Goal: Transaction & Acquisition: Book appointment/travel/reservation

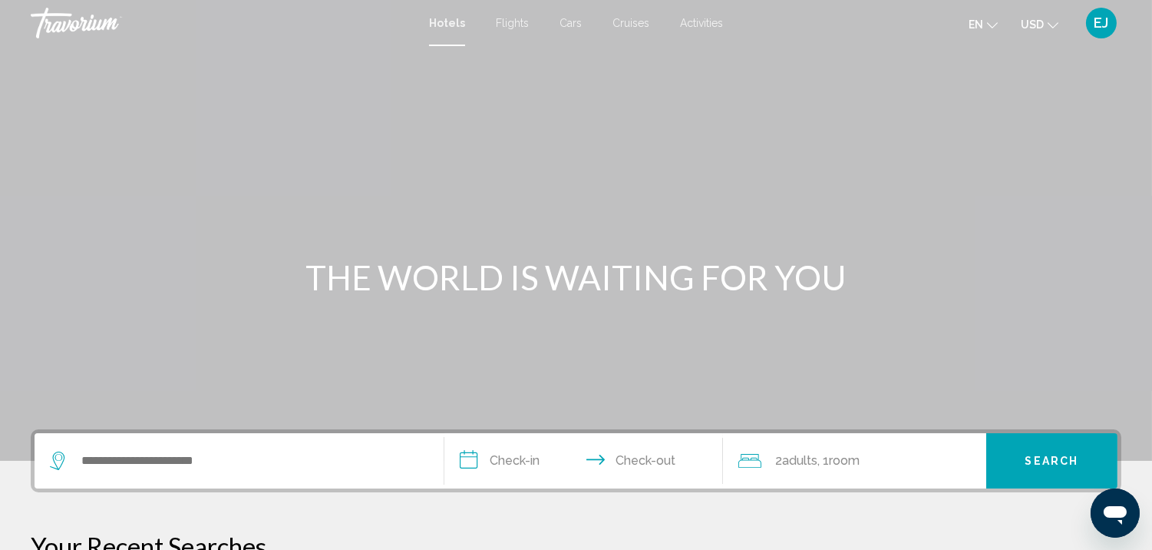
click at [508, 20] on span "Flights" at bounding box center [512, 23] width 33 height 12
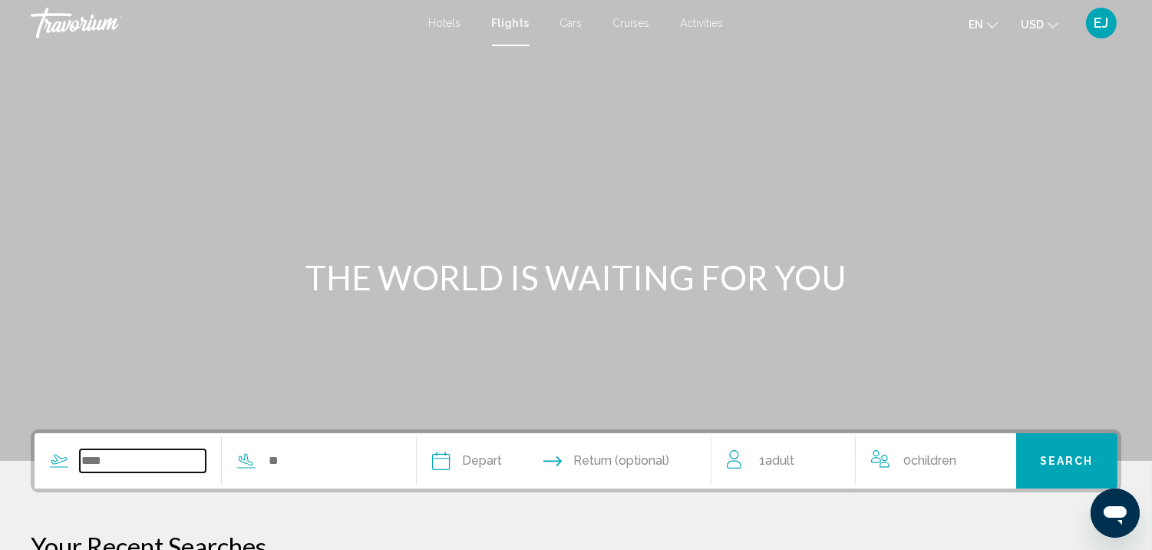
click at [111, 461] on input "Search widget" at bounding box center [143, 460] width 126 height 23
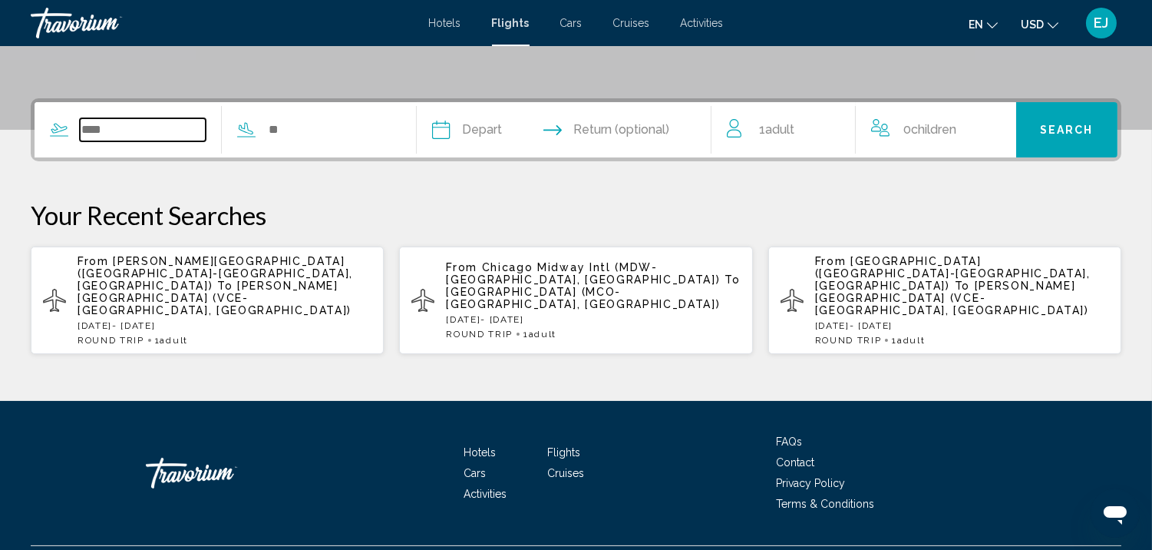
scroll to position [344, 0]
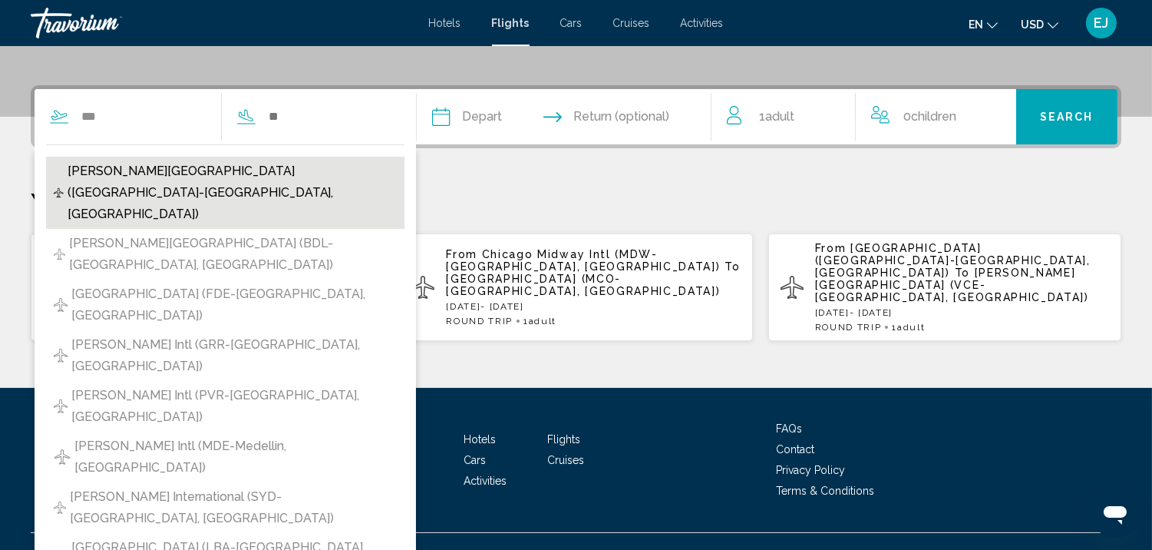
click at [123, 167] on span "[PERSON_NAME][GEOGRAPHIC_DATA] ([GEOGRAPHIC_DATA]-[GEOGRAPHIC_DATA], [GEOGRAPHI…" at bounding box center [232, 192] width 329 height 64
type input "**********"
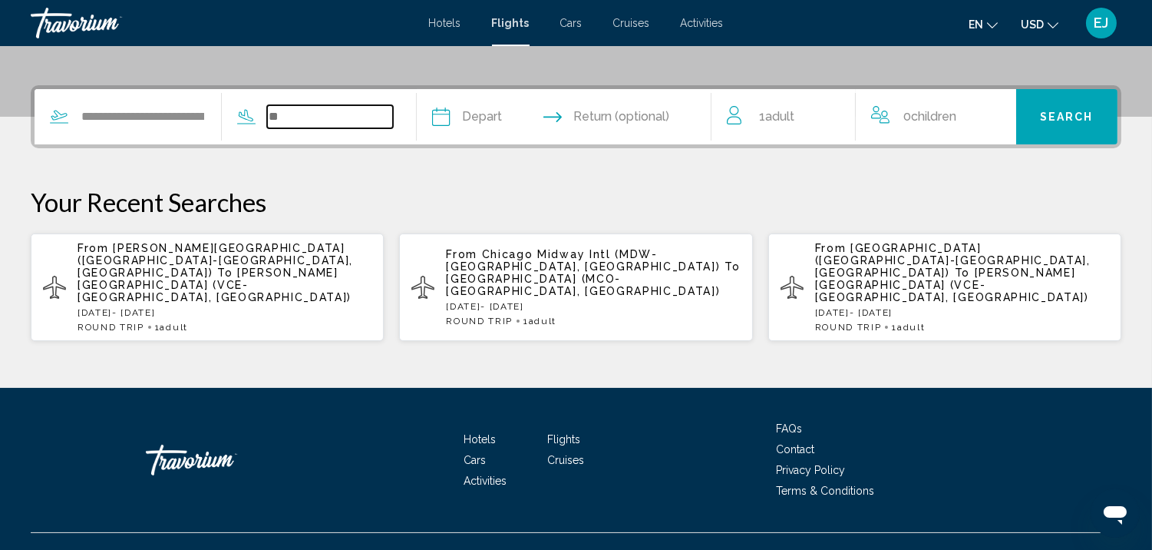
click at [294, 111] on input "Search widget" at bounding box center [330, 116] width 126 height 23
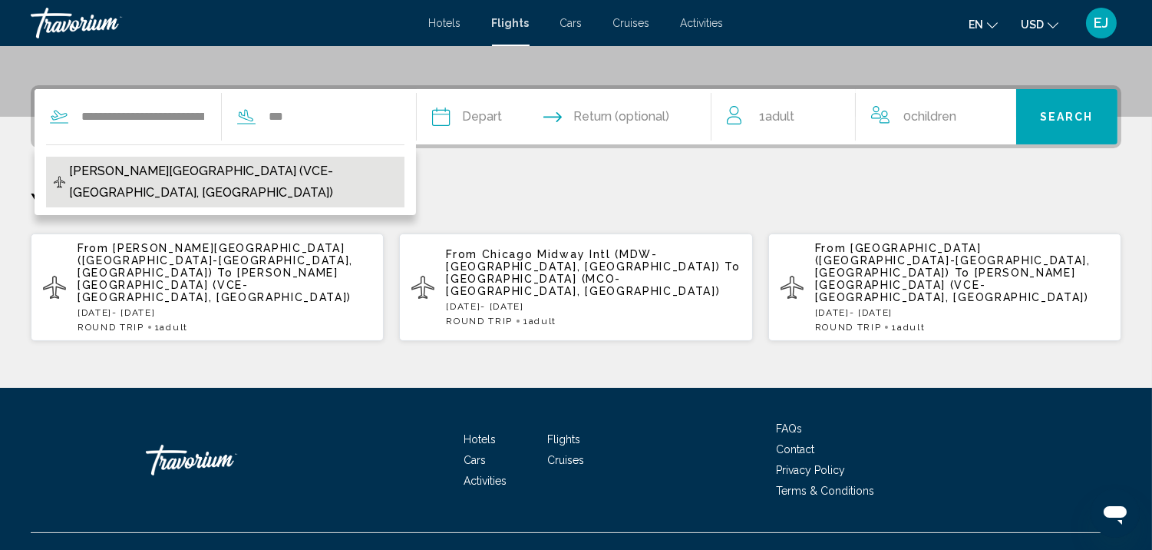
click at [240, 167] on span "[PERSON_NAME][GEOGRAPHIC_DATA] (VCE-[GEOGRAPHIC_DATA], [GEOGRAPHIC_DATA])" at bounding box center [233, 181] width 328 height 43
type input "**********"
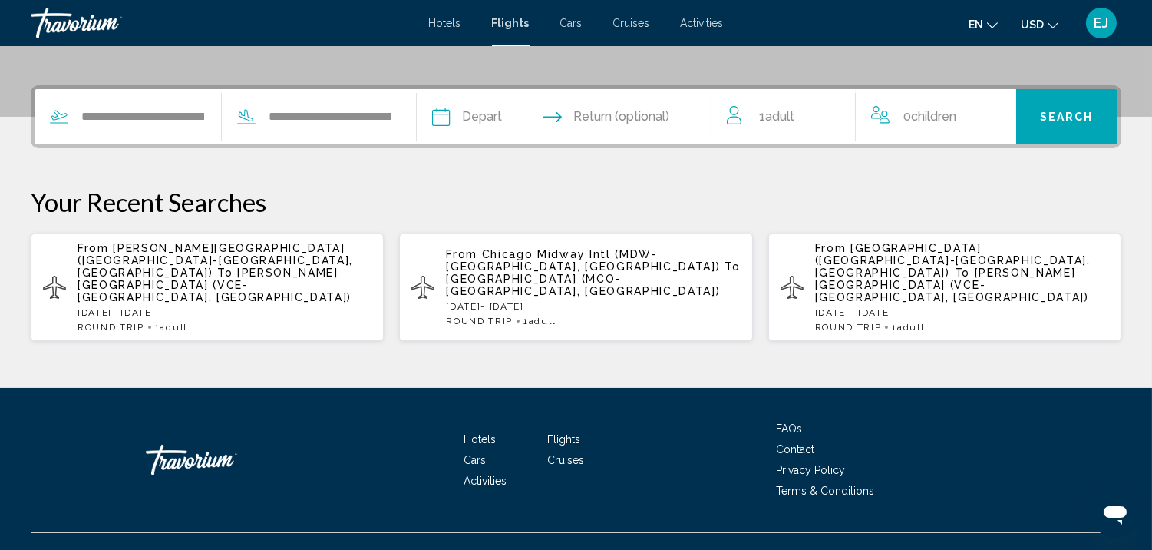
click at [493, 119] on input "Depart date" at bounding box center [501, 119] width 146 height 60
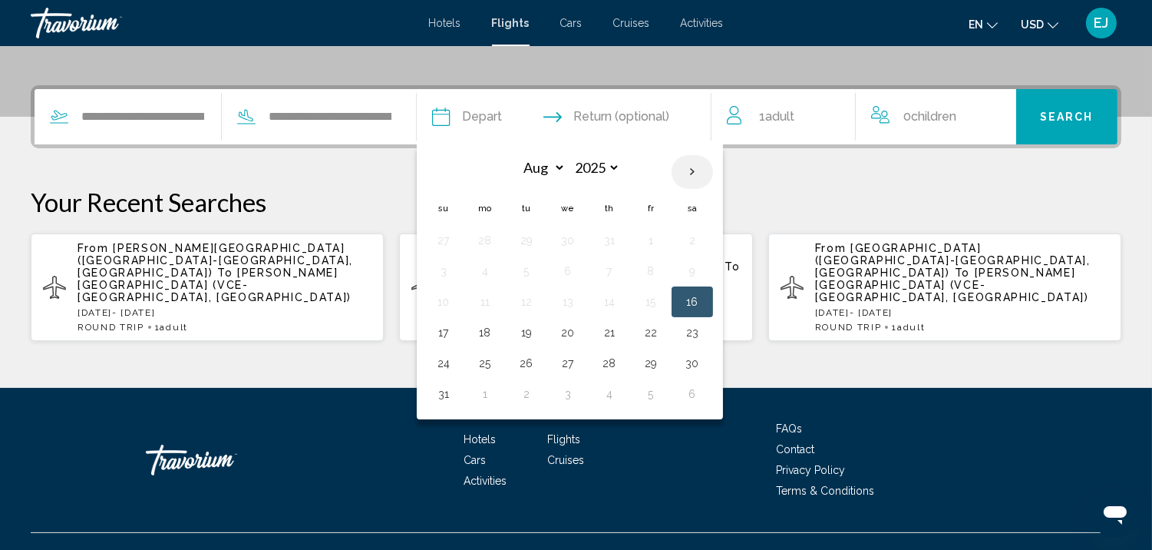
click at [713, 171] on th "Next month" at bounding box center [692, 172] width 41 height 34
select select "**"
click at [539, 272] on button "4" at bounding box center [526, 270] width 25 height 21
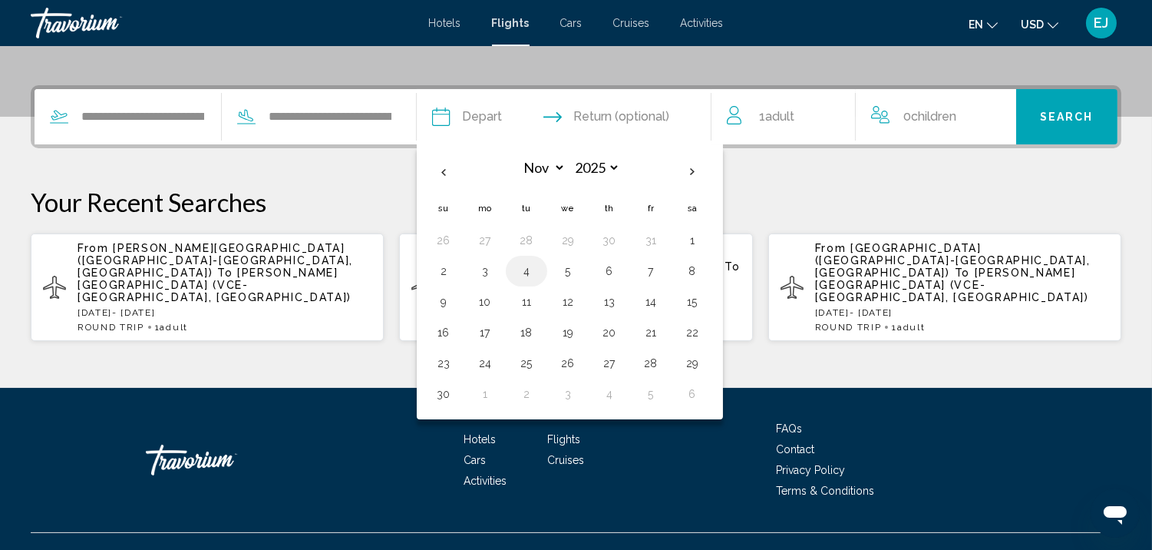
type input "**********"
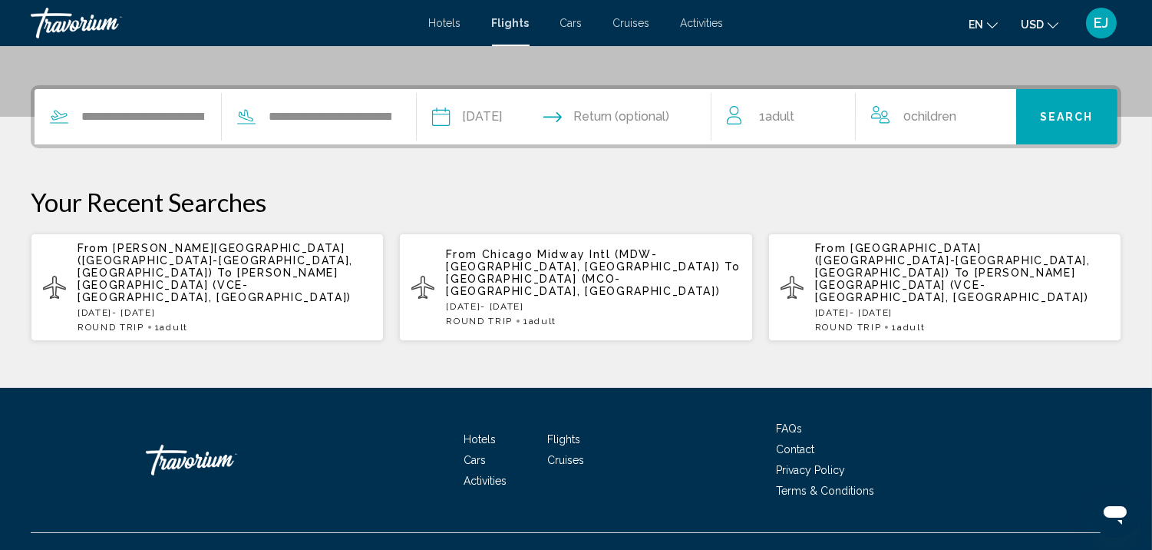
click at [611, 111] on input "Return date" at bounding box center [645, 119] width 146 height 60
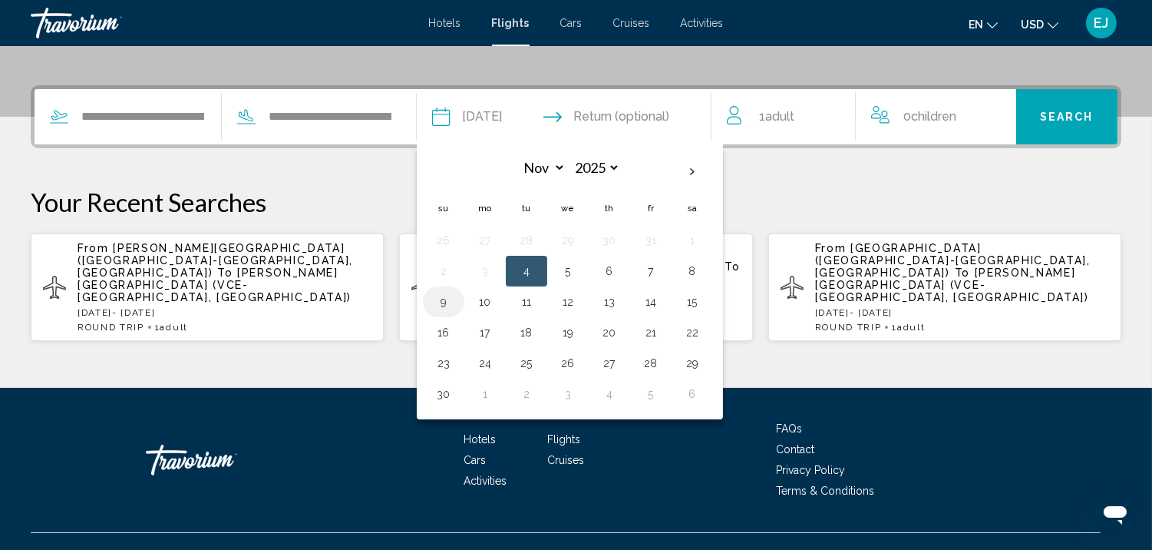
click at [456, 302] on button "9" at bounding box center [443, 301] width 25 height 21
type input "**********"
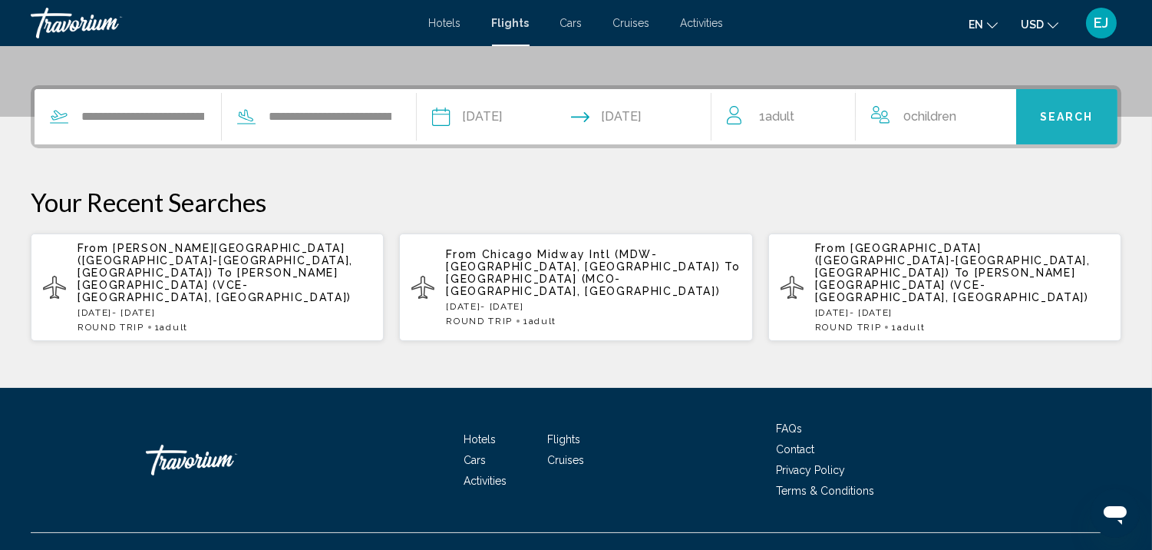
click at [1082, 112] on span "Search" at bounding box center [1067, 117] width 54 height 12
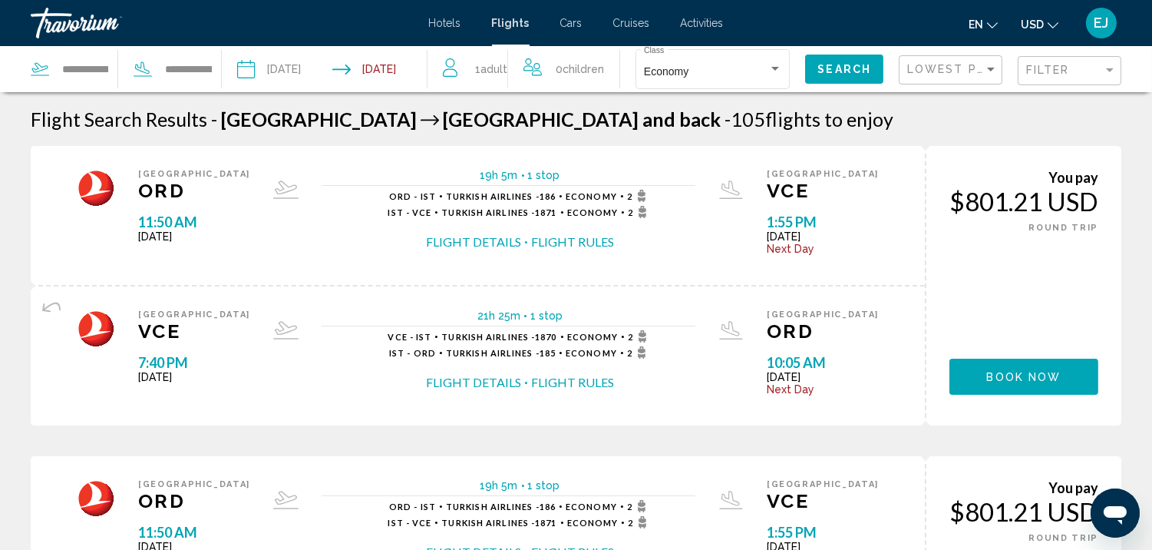
click at [471, 239] on button "Flight Details" at bounding box center [473, 241] width 95 height 17
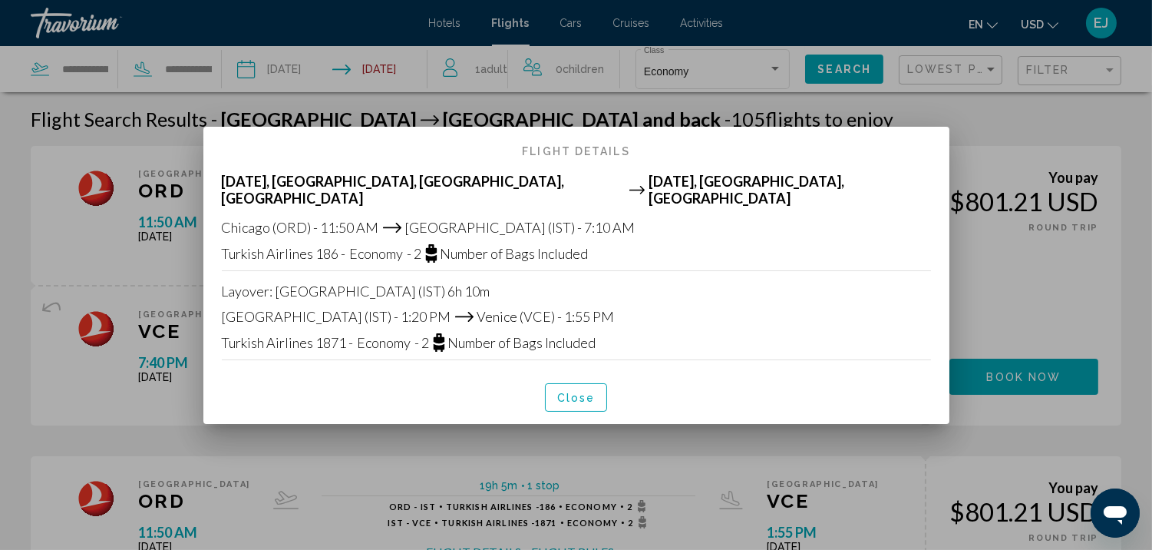
click at [561, 391] on span "Close" at bounding box center [576, 397] width 38 height 12
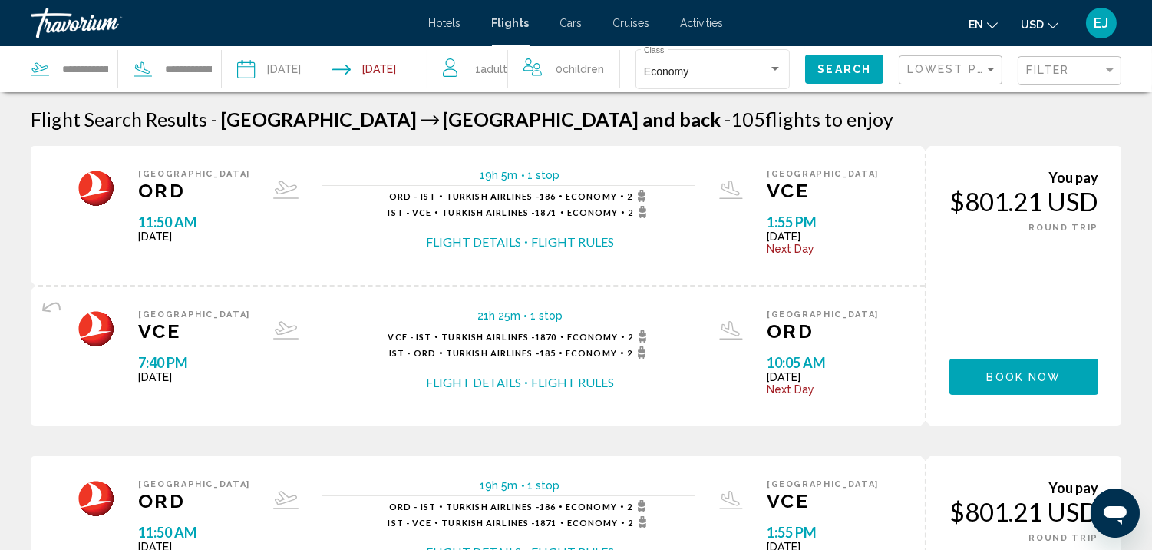
click at [481, 378] on button "Flight Details" at bounding box center [473, 382] width 95 height 17
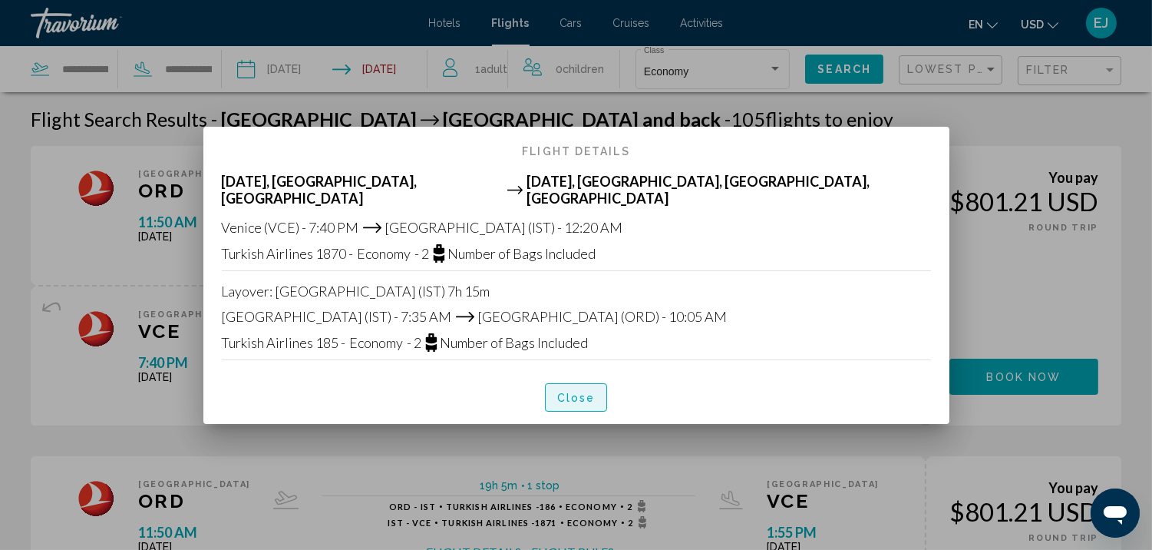
click at [570, 391] on span "Close" at bounding box center [576, 397] width 38 height 12
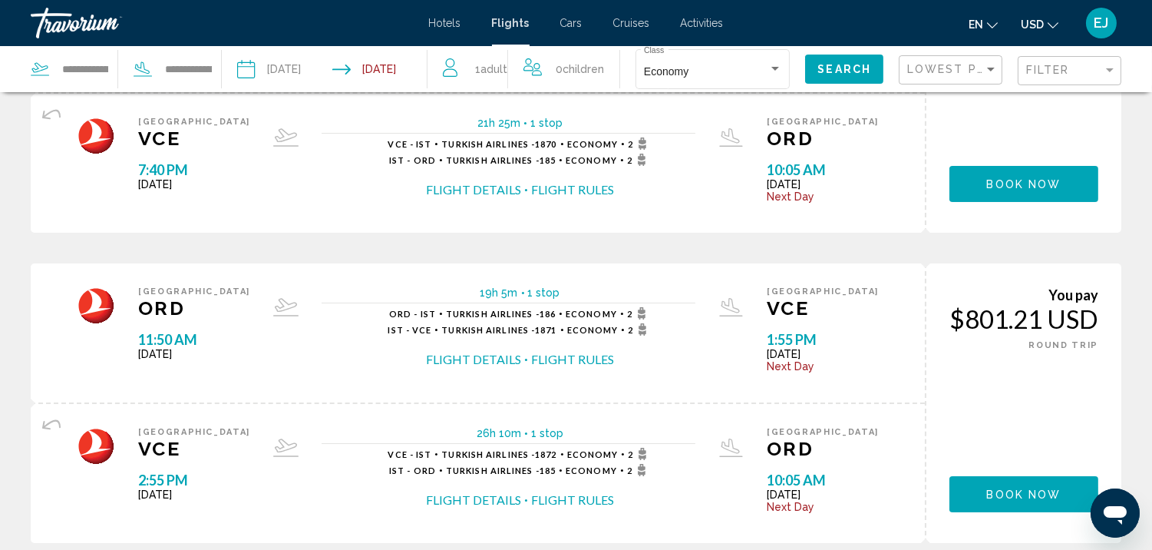
scroll to position [249, 0]
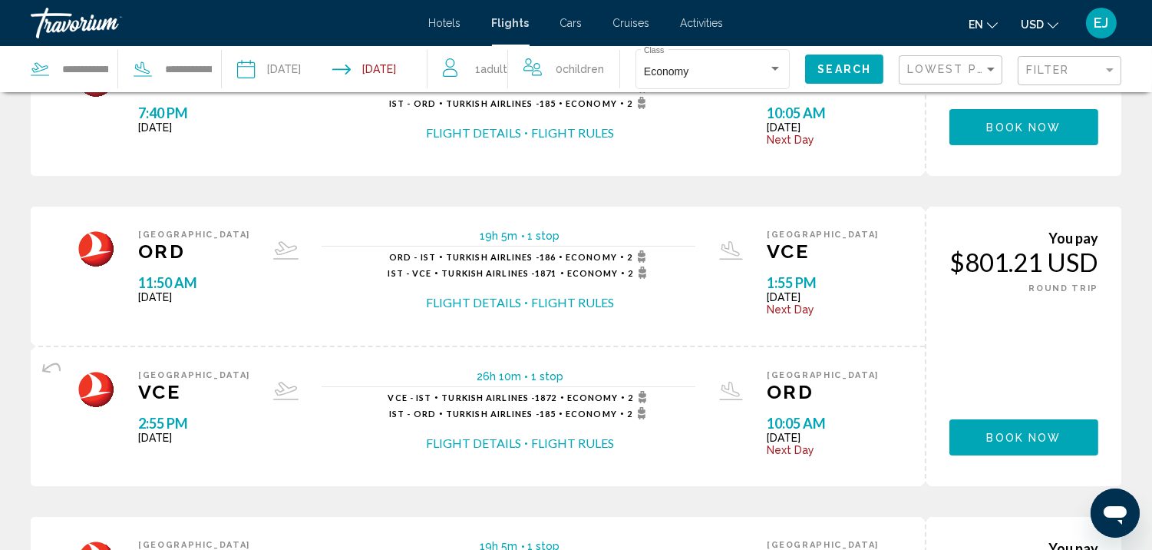
click at [469, 438] on button "Flight Details" at bounding box center [473, 442] width 95 height 17
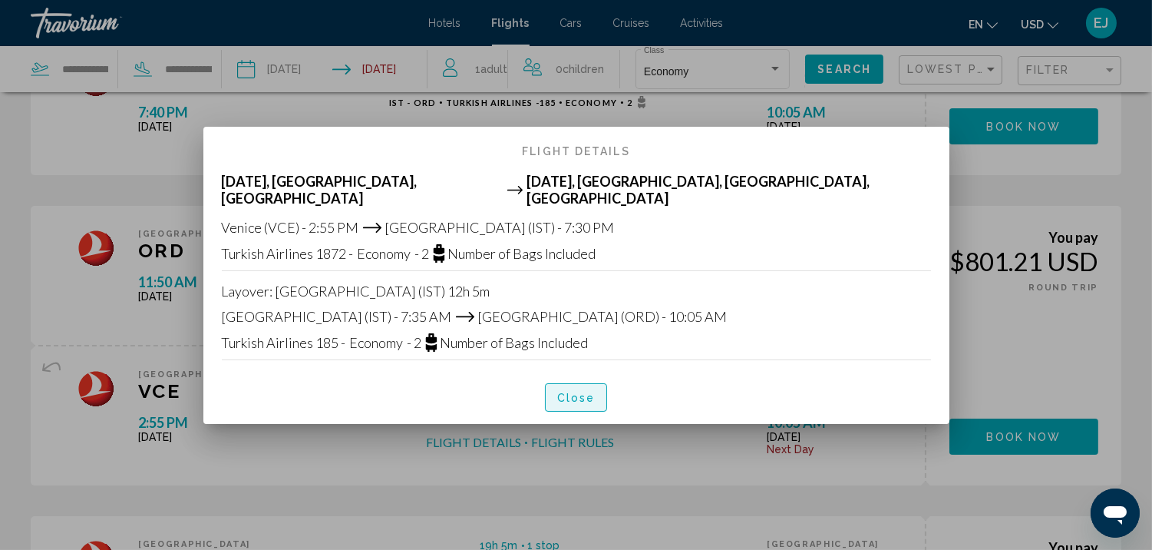
click at [586, 391] on span "Close" at bounding box center [576, 397] width 38 height 12
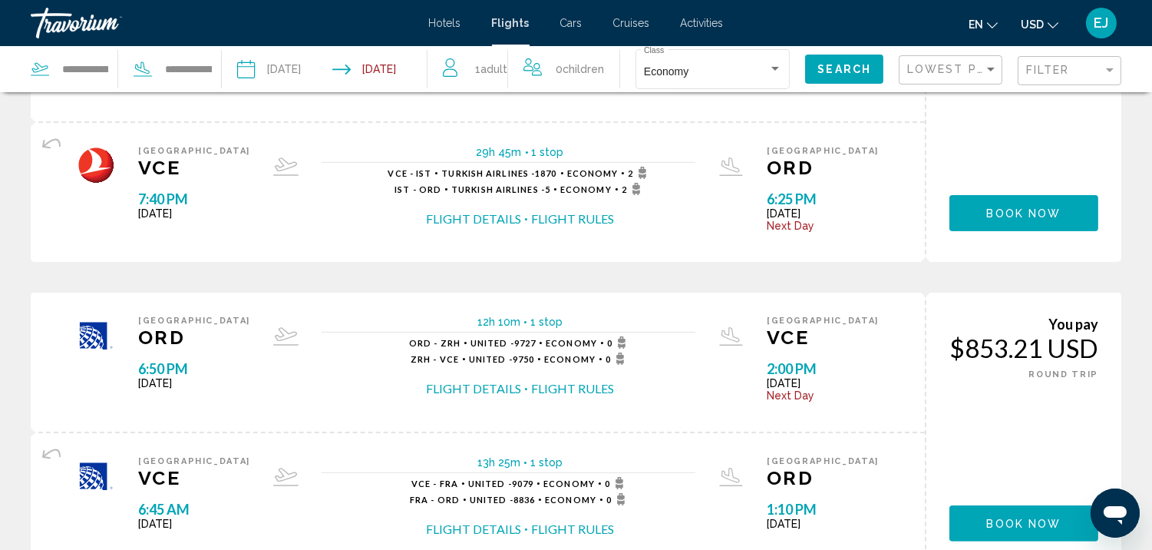
scroll to position [863, 0]
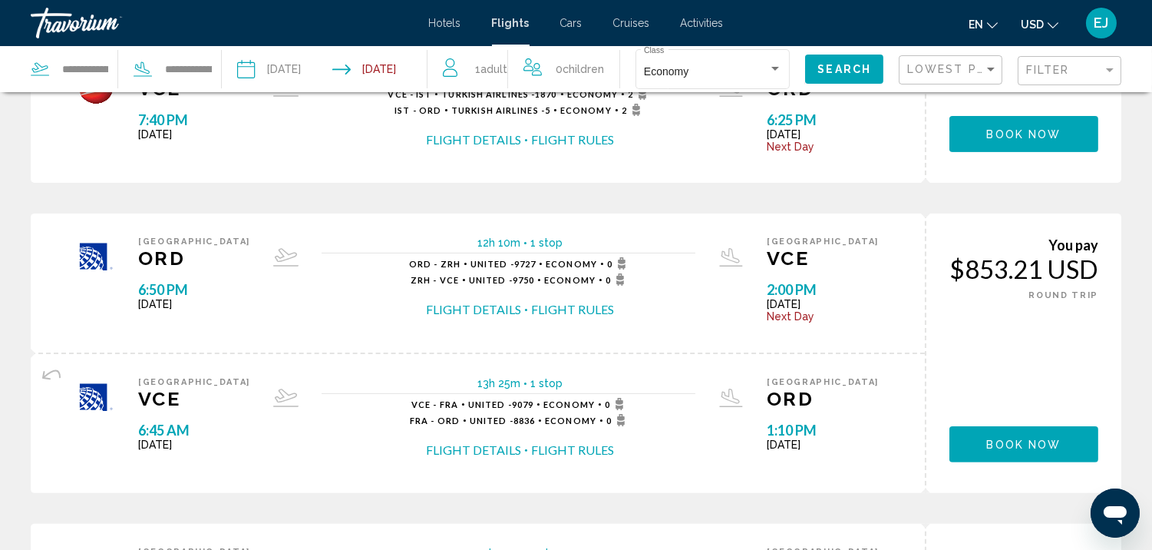
click at [487, 307] on button "Flight Details" at bounding box center [473, 309] width 95 height 17
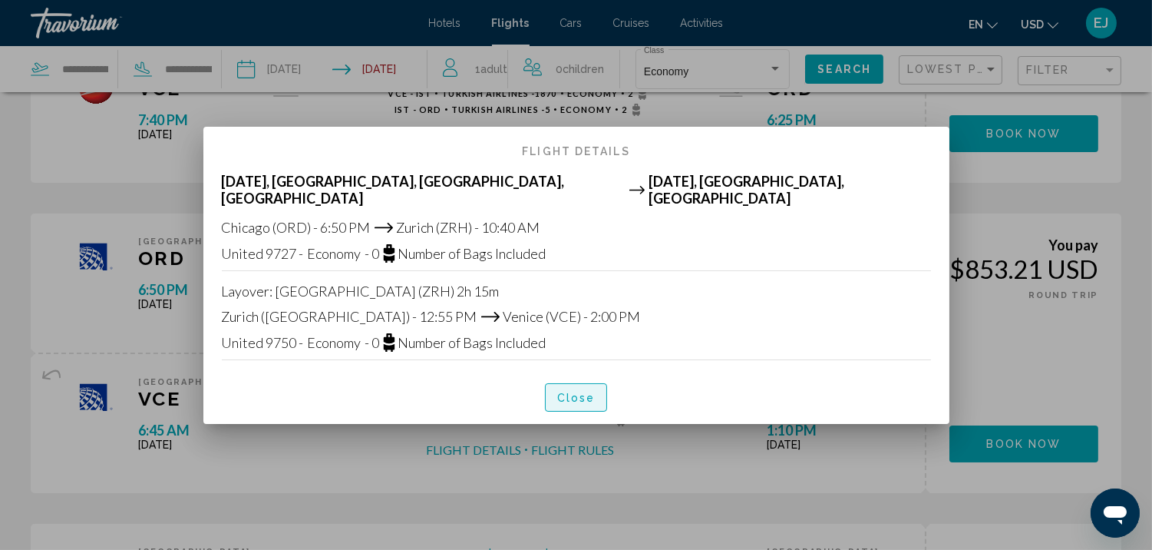
click at [581, 392] on span "Close" at bounding box center [576, 397] width 38 height 12
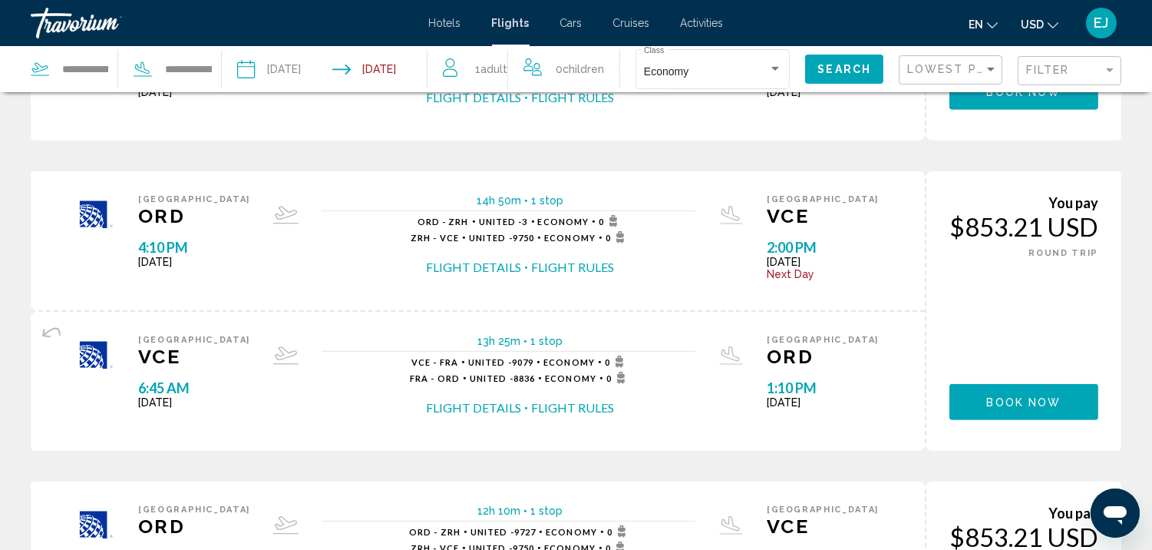
scroll to position [1249, 0]
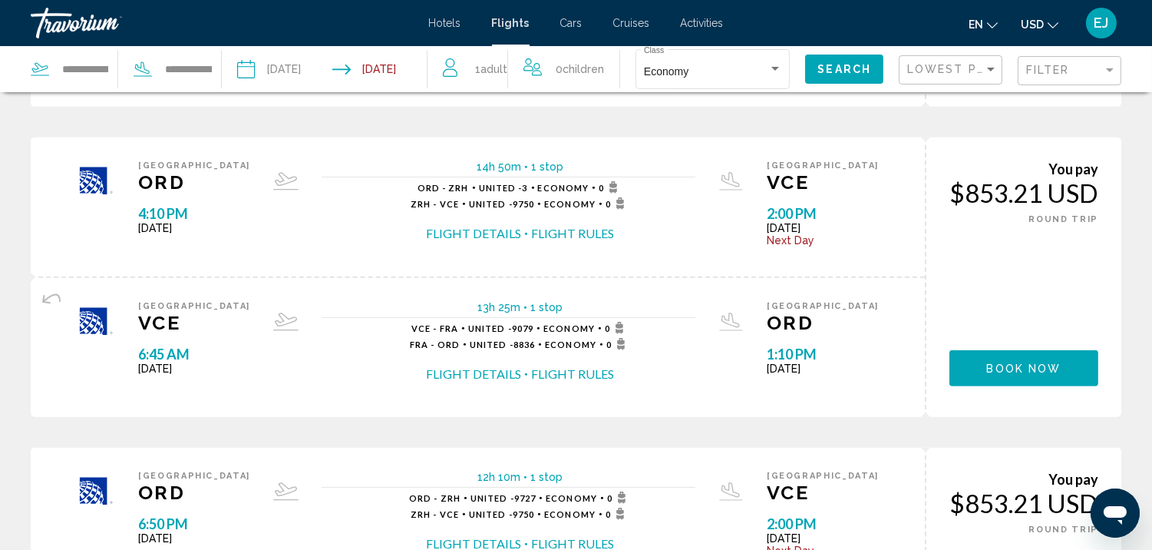
click at [482, 367] on button "Flight Details" at bounding box center [473, 373] width 95 height 17
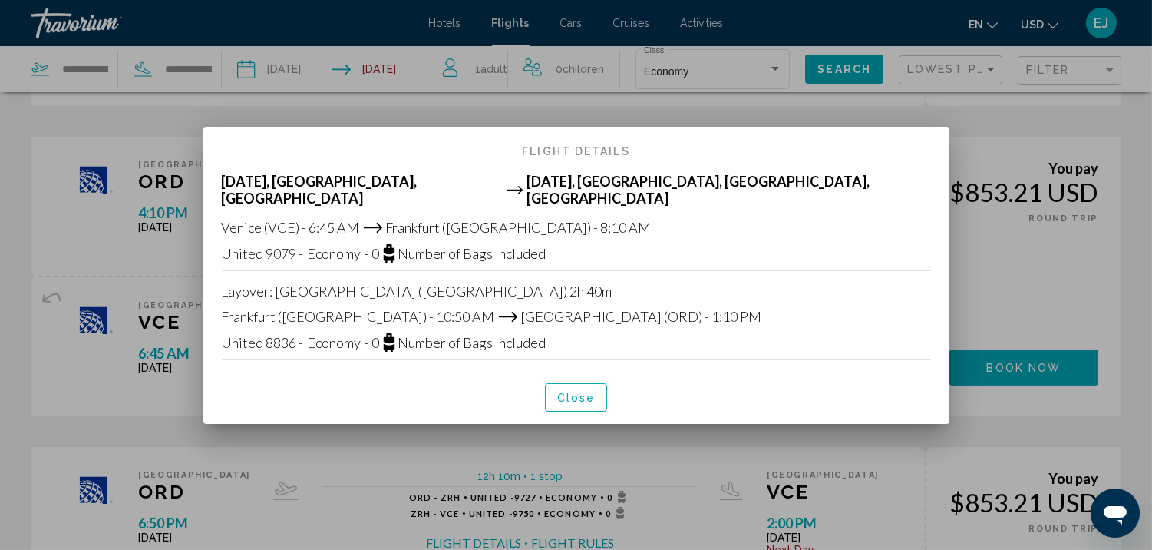
scroll to position [0, 0]
click at [579, 391] on span "Close" at bounding box center [576, 397] width 38 height 12
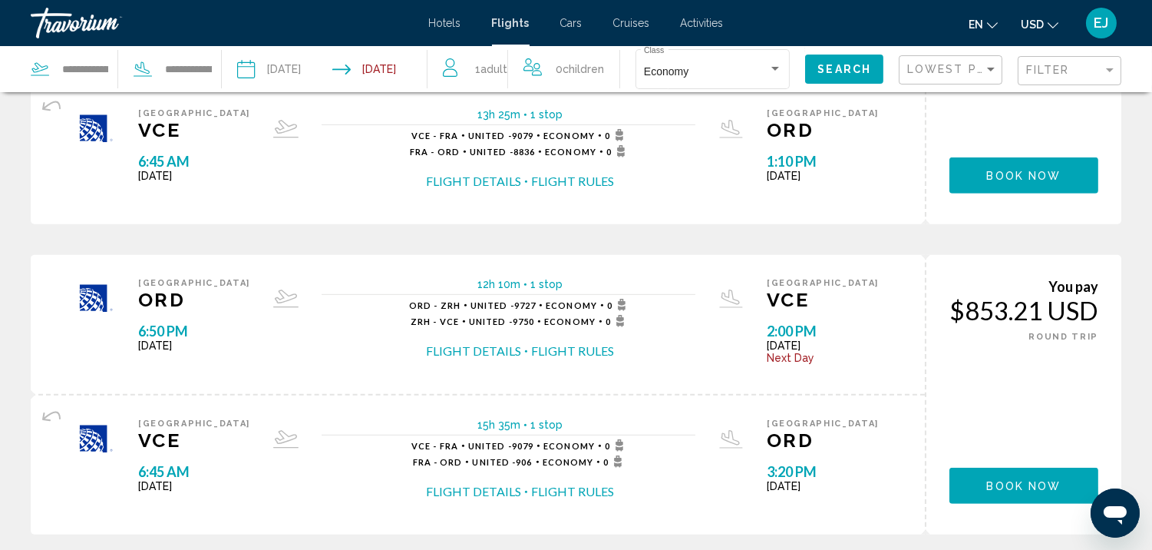
scroll to position [1578, 0]
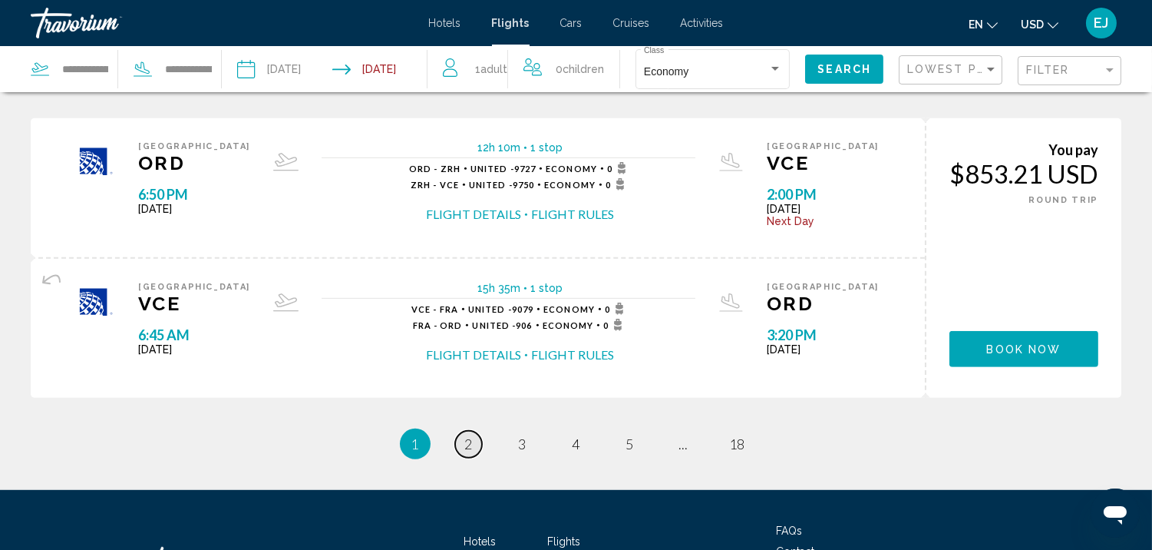
click at [469, 438] on span "2" at bounding box center [469, 443] width 8 height 17
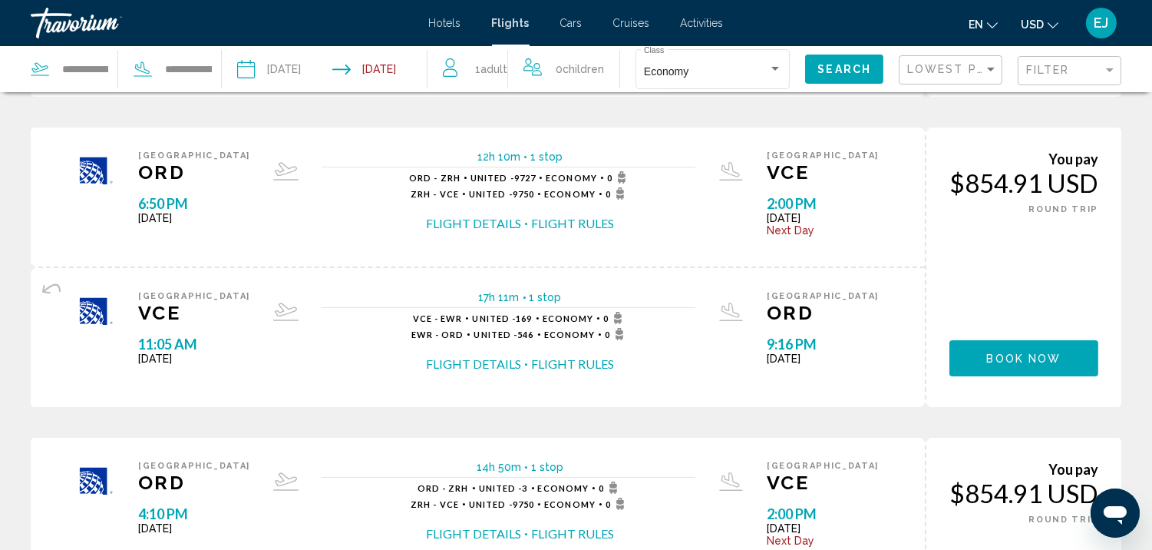
scroll to position [363, 0]
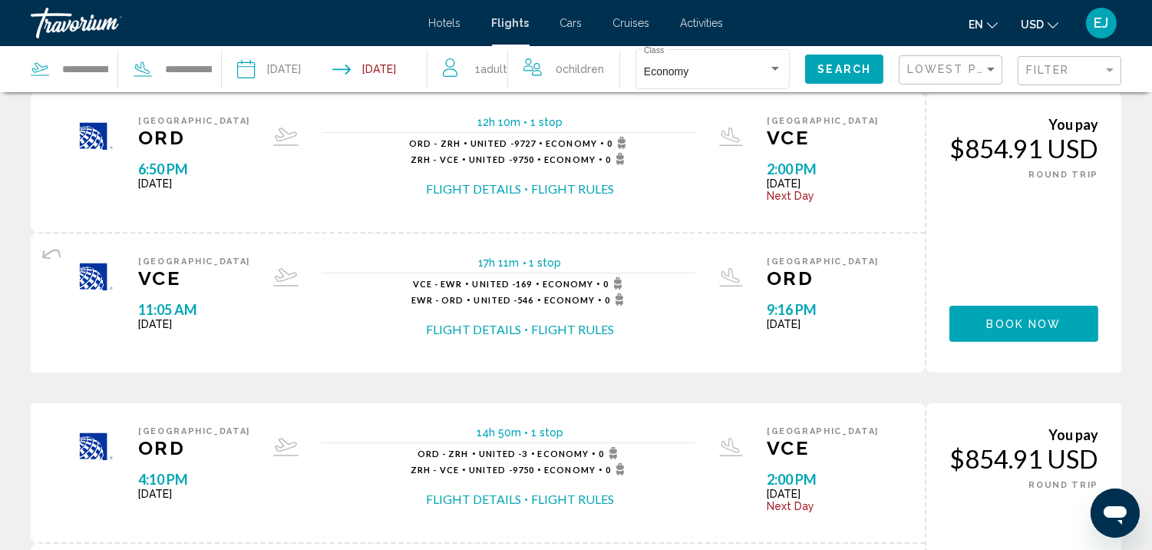
click at [461, 183] on button "Flight Details" at bounding box center [473, 188] width 95 height 17
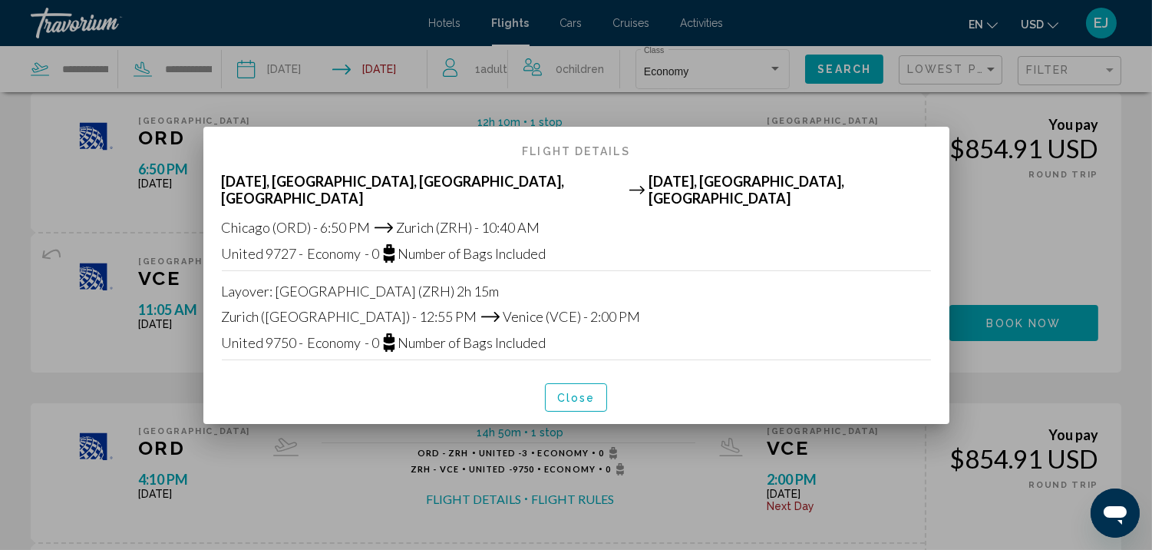
scroll to position [0, 0]
click at [563, 391] on span "Close" at bounding box center [576, 397] width 38 height 12
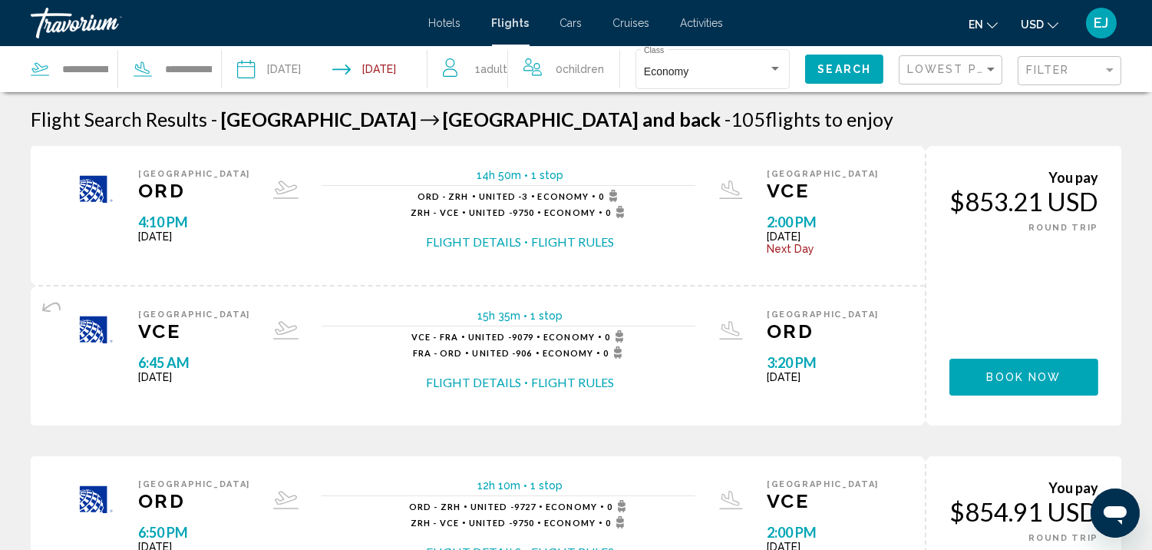
scroll to position [363, 0]
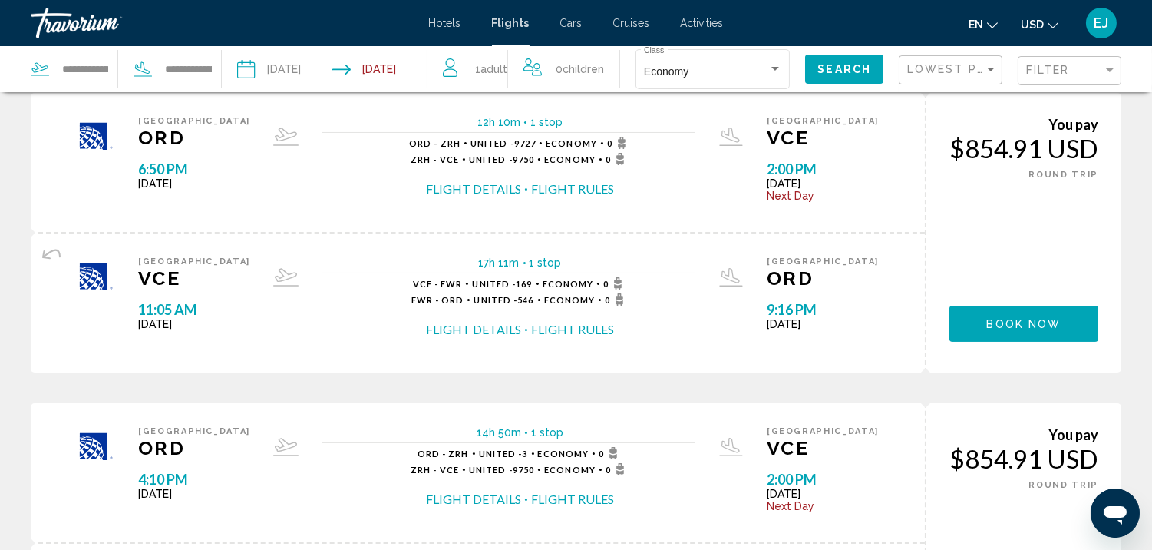
click at [465, 325] on button "Flight Details" at bounding box center [473, 329] width 95 height 17
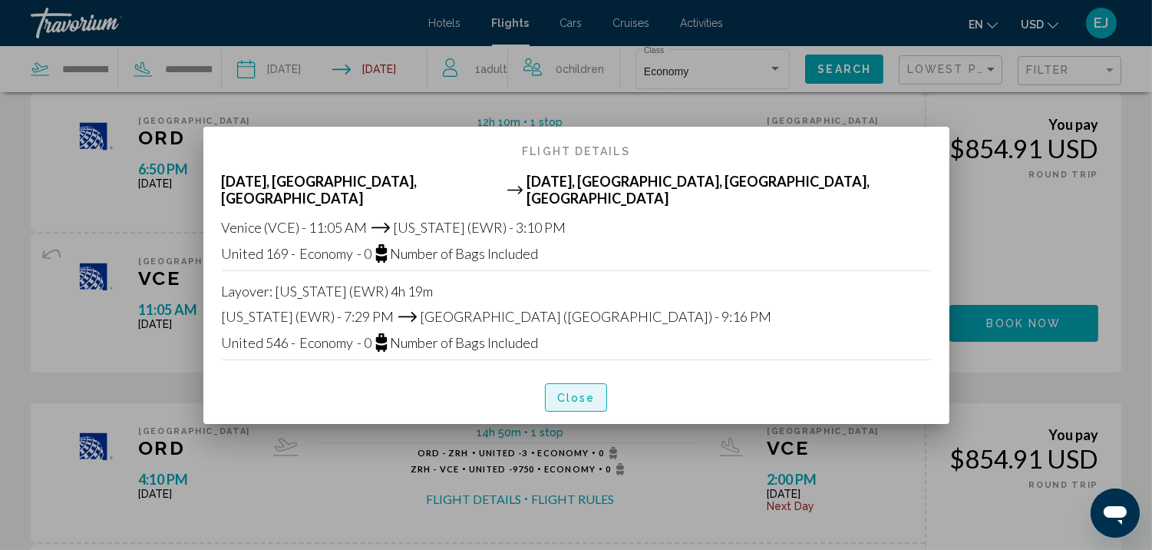
click at [583, 383] on button "Close" at bounding box center [576, 397] width 63 height 28
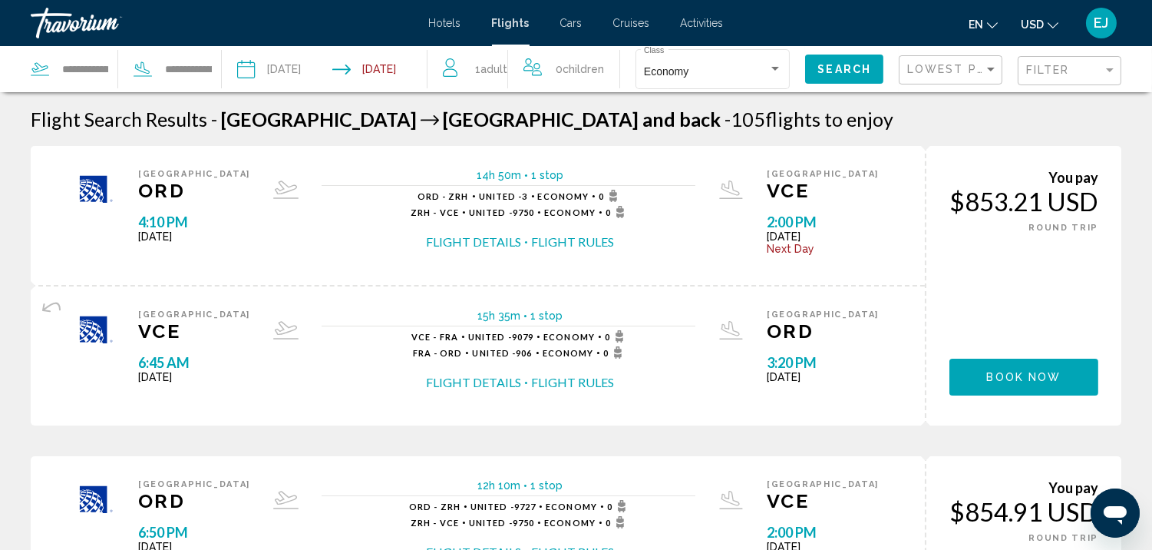
scroll to position [363, 0]
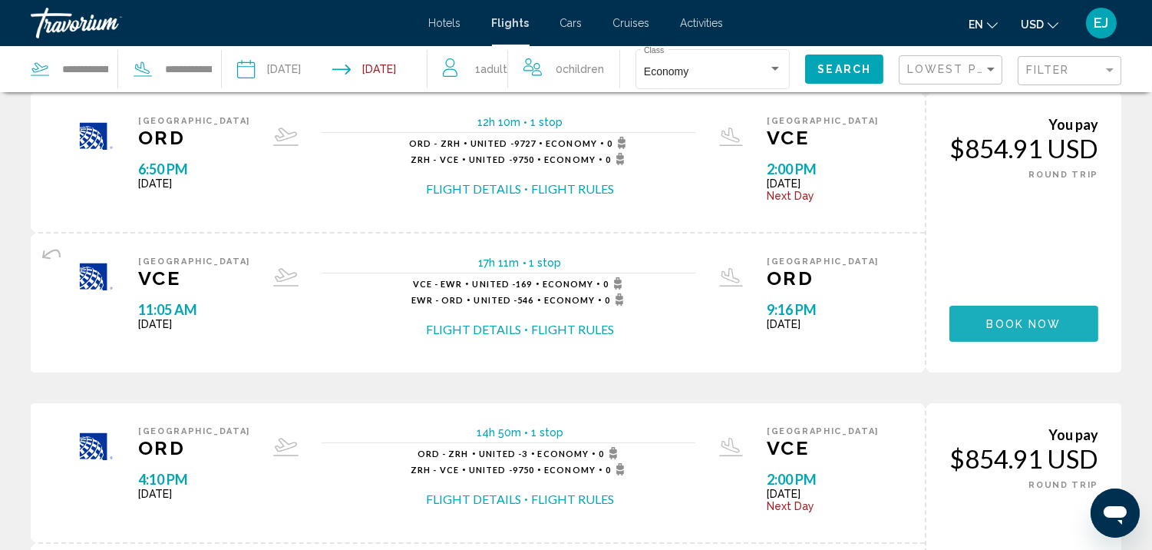
click at [1032, 318] on span "Book now" at bounding box center [1024, 324] width 74 height 12
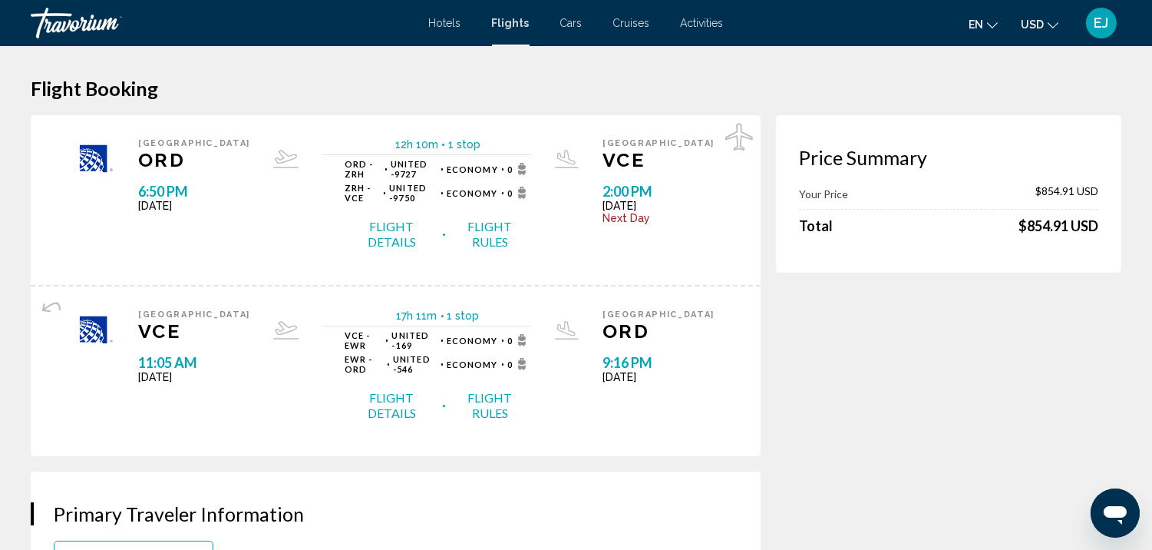
click at [396, 218] on button "Flight Details" at bounding box center [392, 234] width 94 height 32
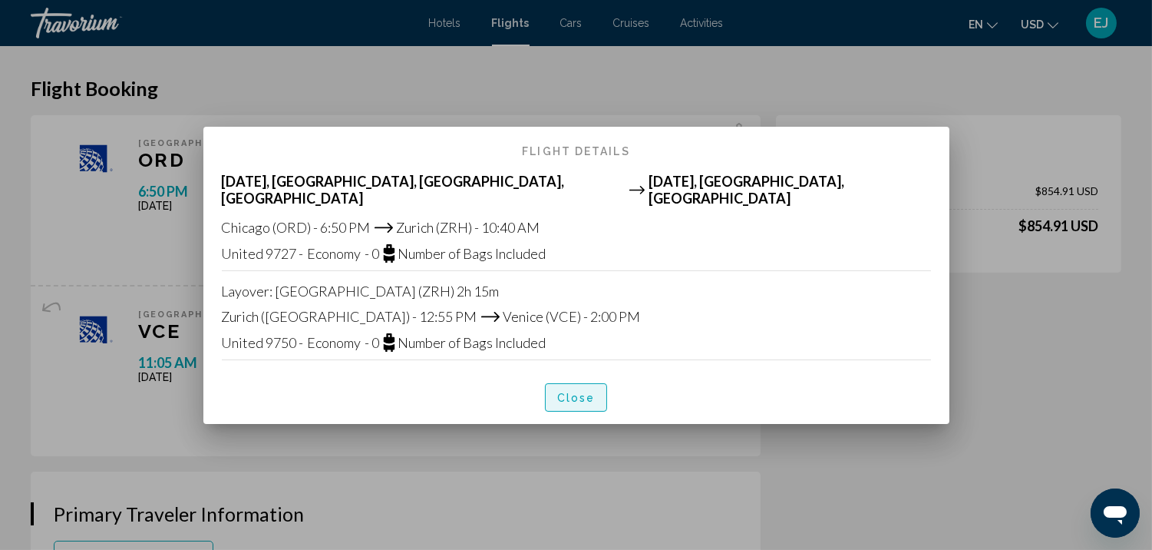
click at [556, 389] on button "Close" at bounding box center [576, 397] width 63 height 28
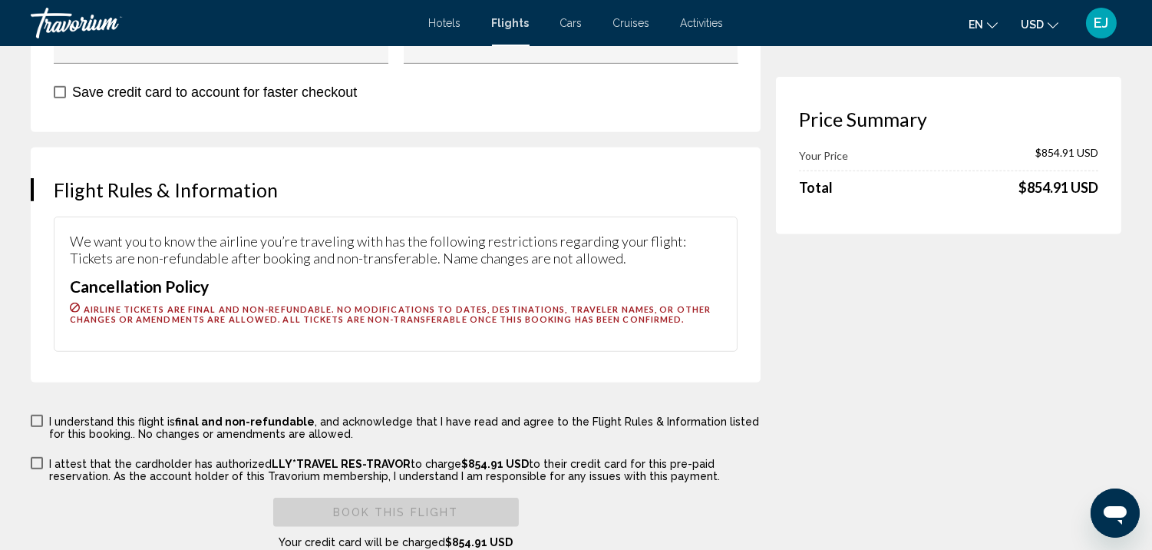
scroll to position [1942, 0]
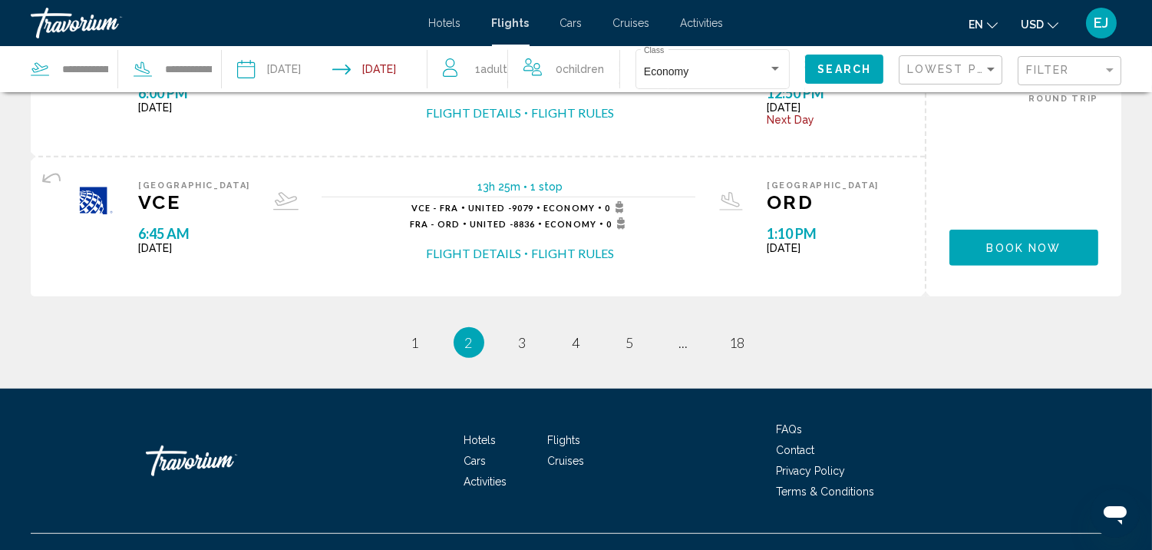
scroll to position [1702, 0]
